Goal: Find contact information: Find contact information

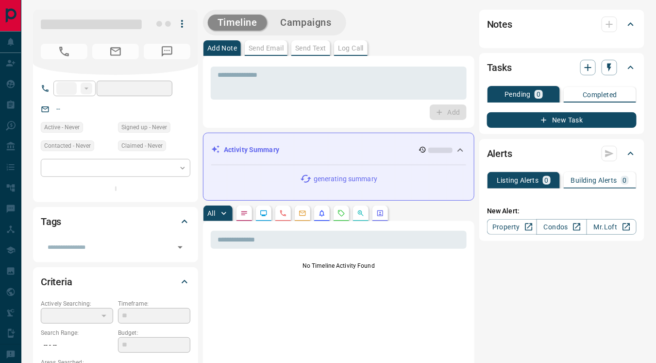
type input "**"
type input "**********"
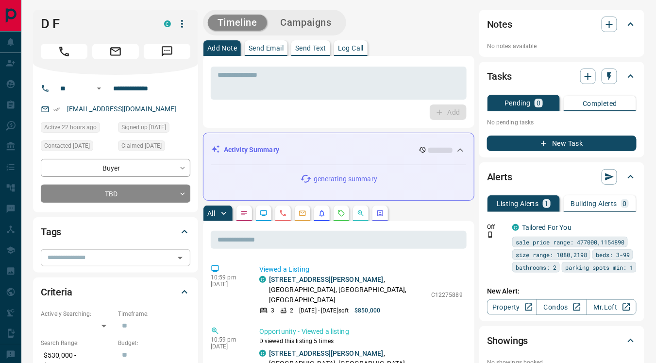
click at [93, 265] on div "​" at bounding box center [116, 257] width 150 height 17
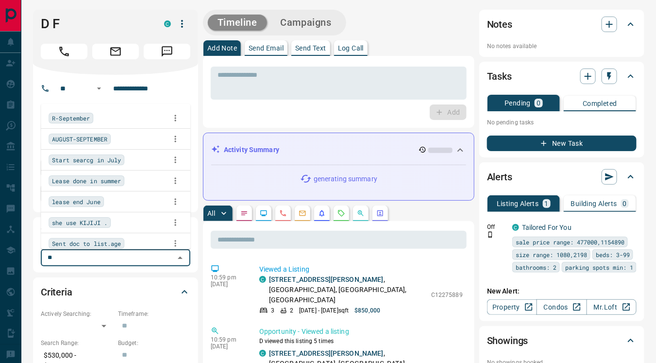
type input "***"
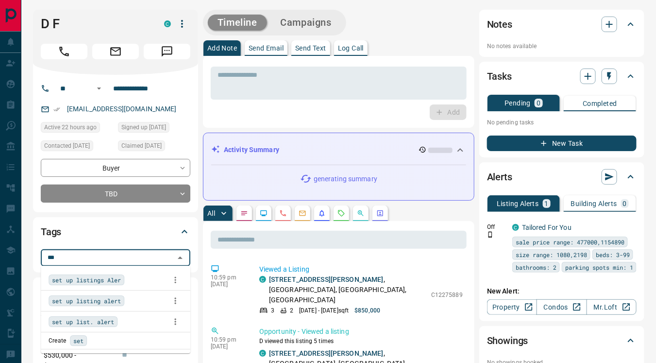
click at [96, 278] on span "set up listings Aler" at bounding box center [86, 280] width 69 height 10
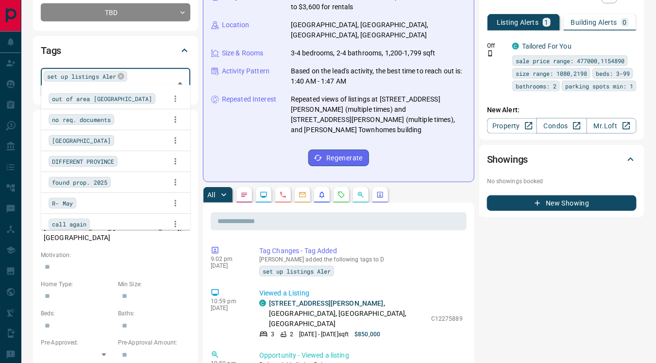
scroll to position [182, 0]
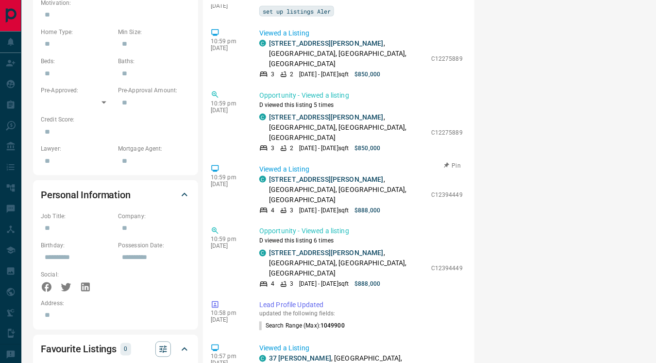
scroll to position [0, 0]
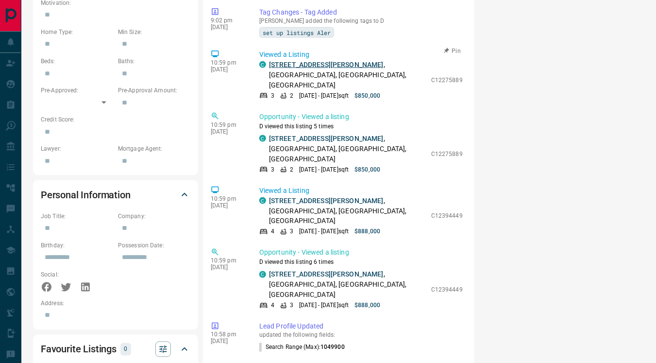
click at [321, 61] on link "[STREET_ADDRESS][PERSON_NAME]" at bounding box center [326, 65] width 115 height 8
click at [289, 197] on link "[STREET_ADDRESS][PERSON_NAME]" at bounding box center [326, 201] width 115 height 8
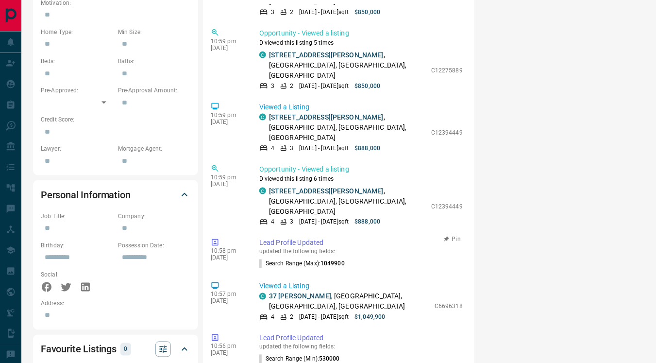
scroll to position [85, 0]
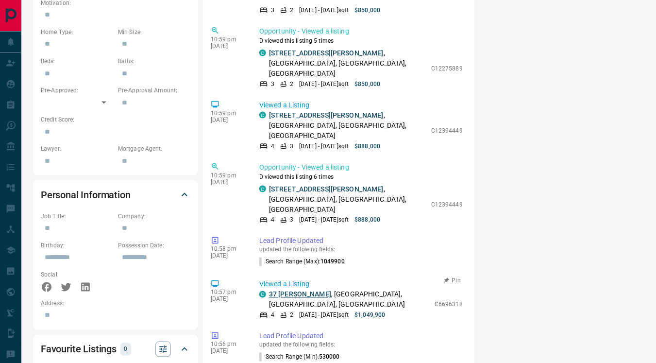
click at [294, 290] on link "37 [PERSON_NAME]" at bounding box center [300, 294] width 62 height 8
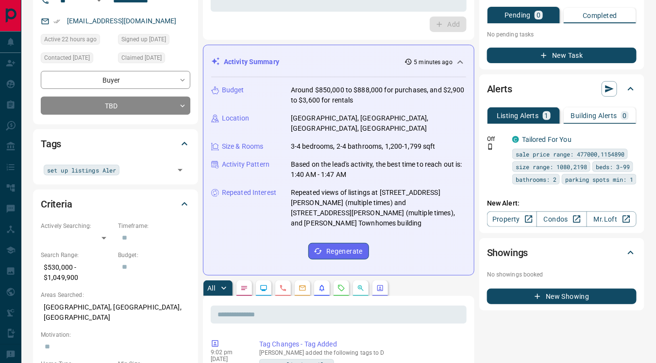
scroll to position [88, 0]
click at [553, 217] on link "Condos" at bounding box center [561, 219] width 50 height 16
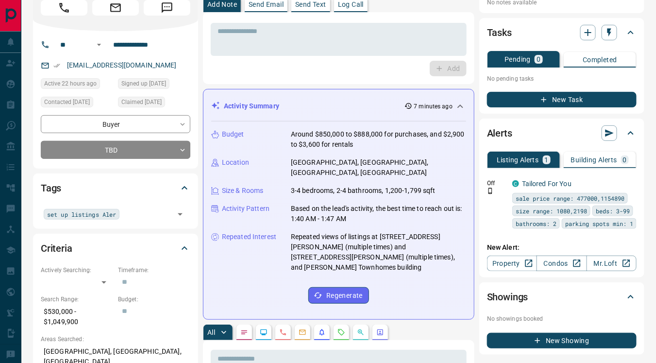
scroll to position [41, 0]
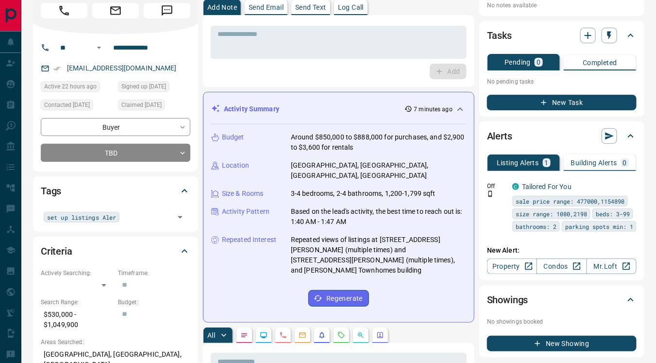
drag, startPoint x: 64, startPoint y: 62, endPoint x: 179, endPoint y: 79, distance: 116.3
click at [179, 79] on div "**********" at bounding box center [115, 102] width 165 height 137
click at [186, 74] on div "[EMAIL_ADDRESS][DOMAIN_NAME]" at bounding box center [116, 68] width 150 height 16
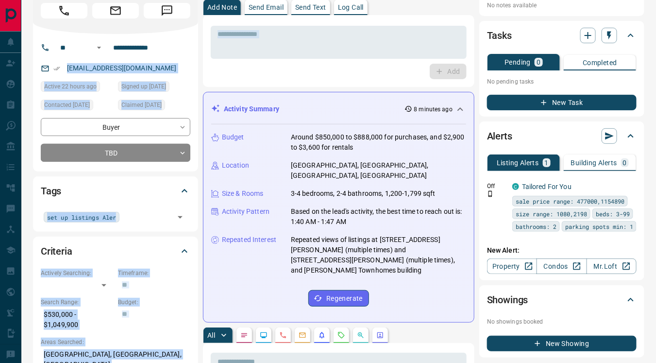
drag, startPoint x: 66, startPoint y: 64, endPoint x: 242, endPoint y: 71, distance: 176.4
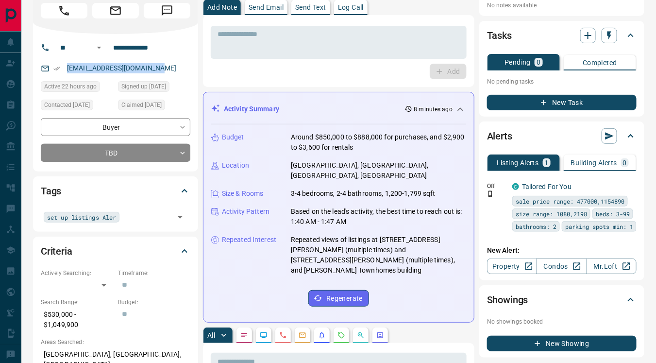
drag, startPoint x: 65, startPoint y: 63, endPoint x: 183, endPoint y: 69, distance: 118.6
click at [183, 69] on div "[EMAIL_ADDRESS][DOMAIN_NAME]" at bounding box center [116, 68] width 150 height 16
copy link "[EMAIL_ADDRESS][DOMAIN_NAME]"
